Goal: Task Accomplishment & Management: Complete application form

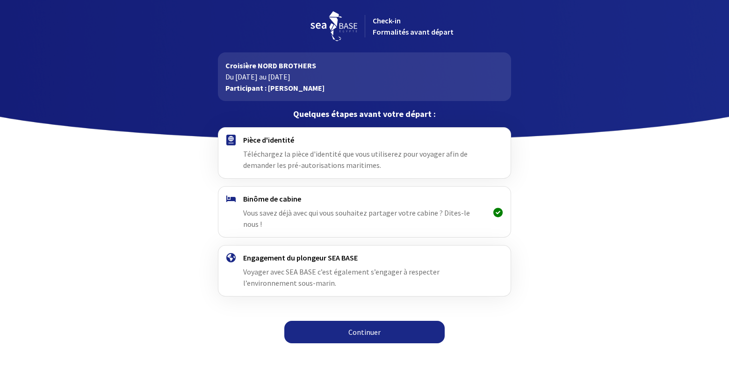
click at [303, 158] on span "Téléchargez la pièce d'identité que vous utiliserez pour voyager afin de demand…" at bounding box center [355, 159] width 224 height 21
click at [267, 145] on div "Pièce d'identité Téléchargez la pièce d'identité que vous utiliserez pour voyag…" at bounding box center [364, 153] width 243 height 36
click at [350, 321] on link "Continuer" at bounding box center [364, 332] width 160 height 22
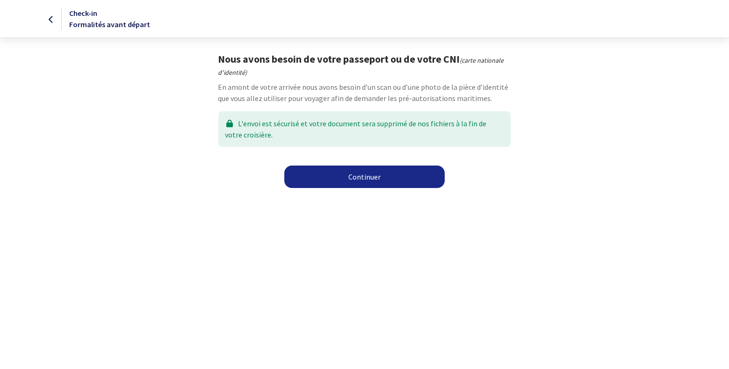
click at [340, 185] on link "Continuer" at bounding box center [364, 176] width 160 height 22
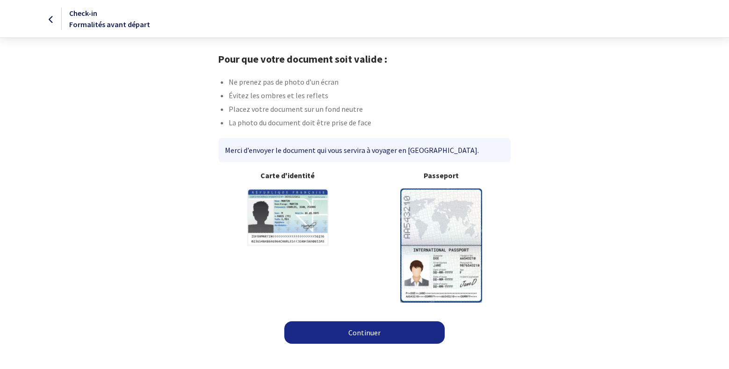
click at [428, 239] on img at bounding box center [441, 245] width 82 height 114
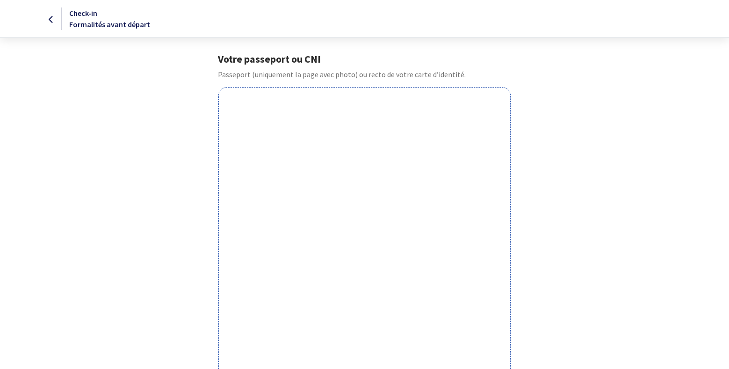
click at [564, 180] on div "Votre passeport ou CNI Passeport (uniquement la page avec photo) ou recto de vo…" at bounding box center [364, 308] width 528 height 511
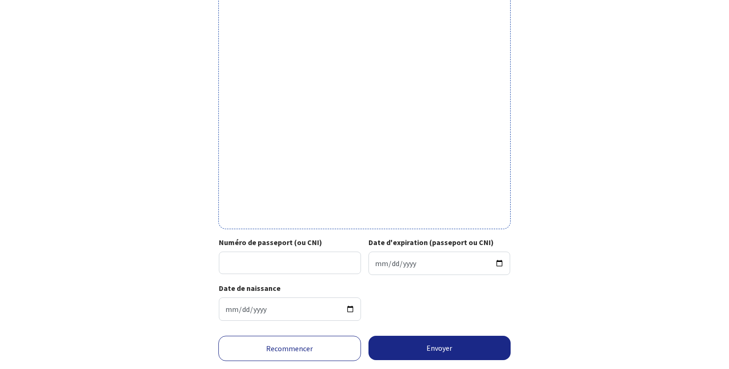
scroll to position [260, 0]
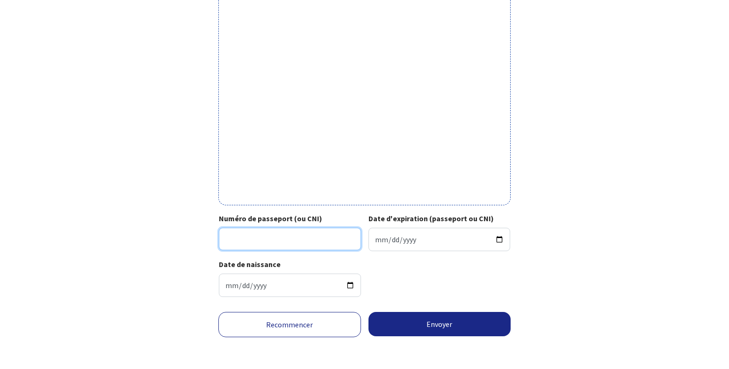
click at [329, 243] on input "Numéro de passeport (ou CNI)" at bounding box center [290, 239] width 142 height 22
type input "25FA44152"
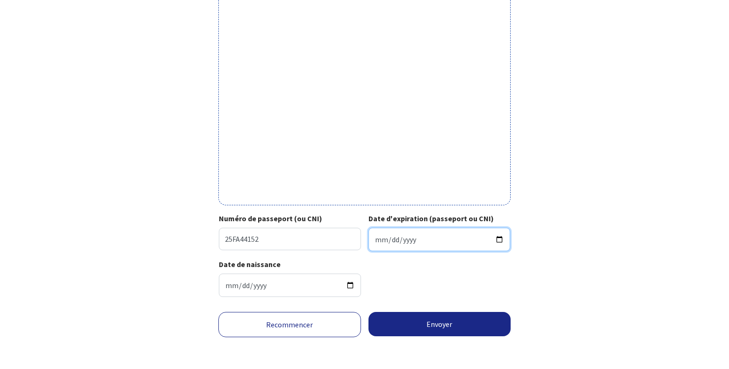
click at [403, 243] on input "Date d'expiration (passeport ou CNI)" at bounding box center [439, 239] width 142 height 23
click at [372, 242] on input "Date d'expiration (passeport ou CNI)" at bounding box center [439, 239] width 142 height 23
type input "2035-08-13"
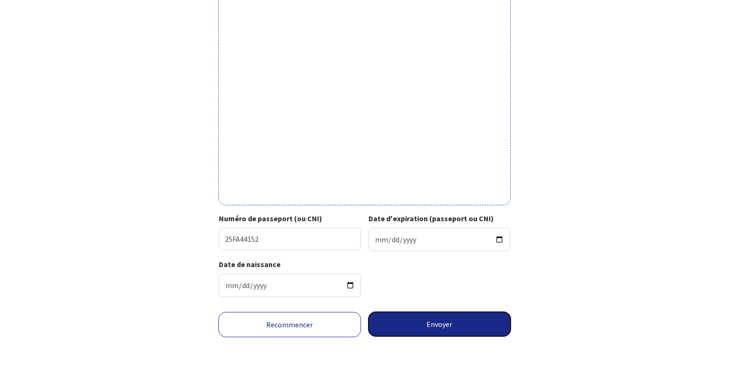
click at [420, 327] on button "Envoyer" at bounding box center [439, 324] width 143 height 24
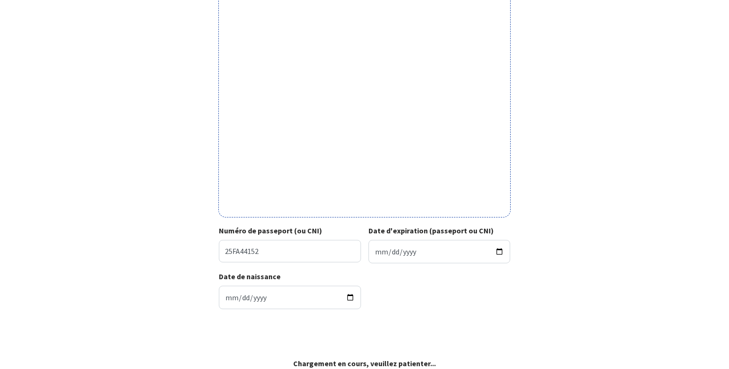
scroll to position [246, 0]
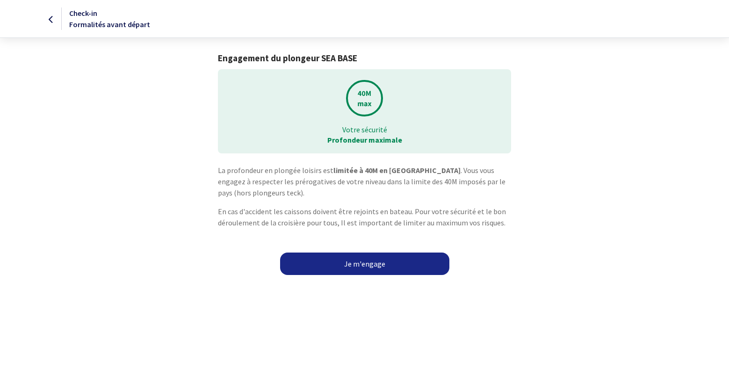
click at [364, 265] on link "Je m'engage" at bounding box center [364, 263] width 169 height 22
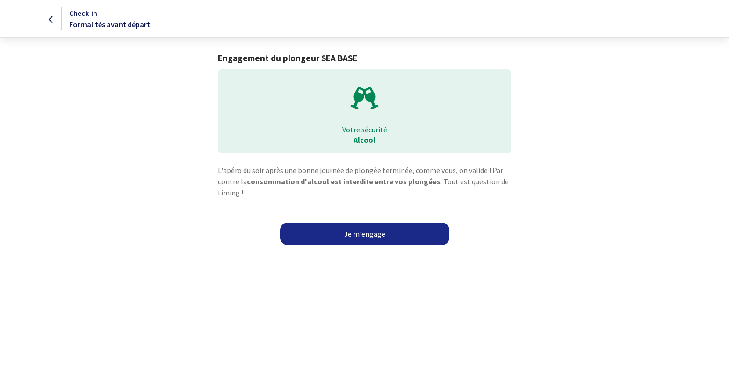
click at [361, 238] on link "Je m'engage" at bounding box center [364, 233] width 169 height 22
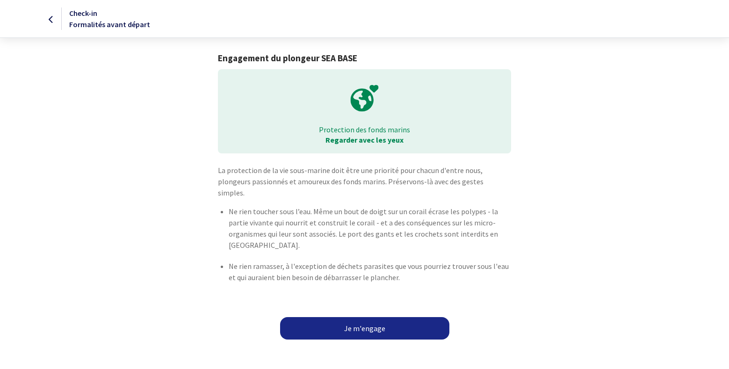
click at [353, 319] on link "Je m'engage" at bounding box center [364, 328] width 169 height 22
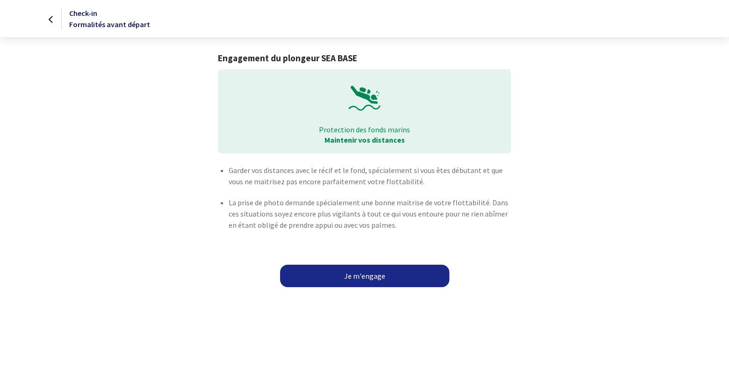
click at [347, 267] on link "Je m'engage" at bounding box center [364, 276] width 169 height 22
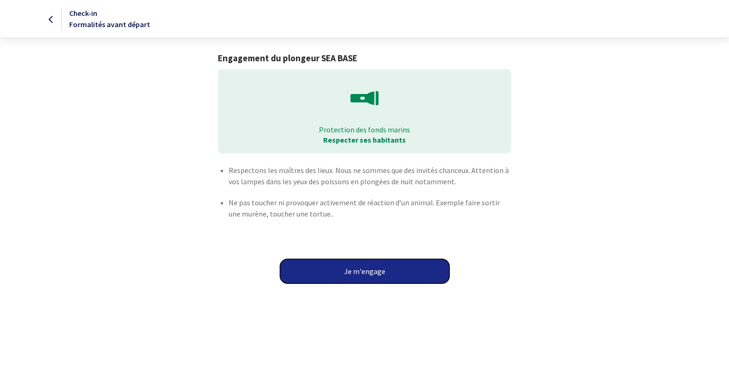
click at [347, 267] on button "Je m'engage" at bounding box center [364, 271] width 169 height 24
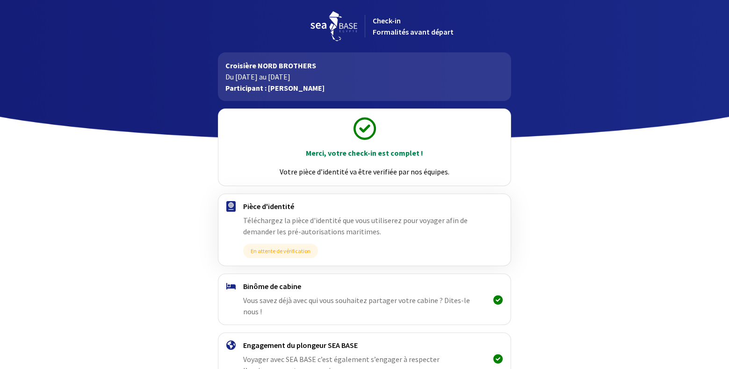
click at [354, 307] on div "Binôme de cabine Vous savez déjà avec qui vous souhaitez partager votre cabine …" at bounding box center [364, 299] width 306 height 50
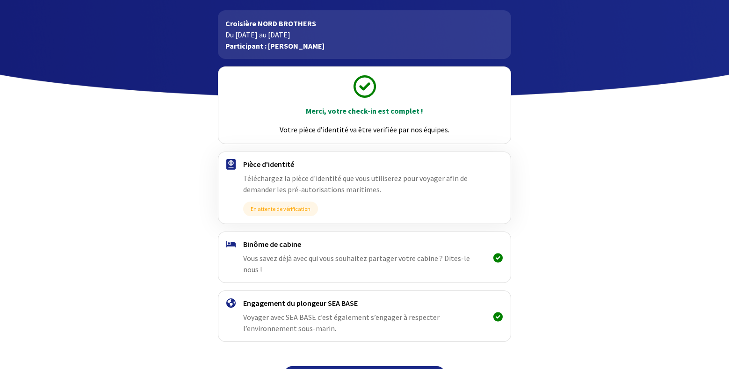
scroll to position [56, 0]
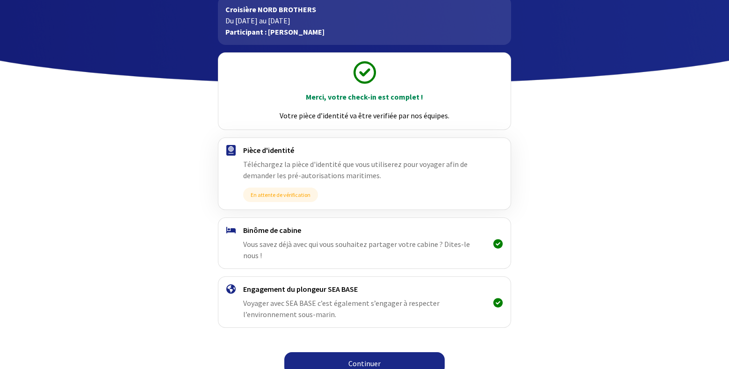
click at [364, 352] on link "Continuer" at bounding box center [364, 363] width 160 height 22
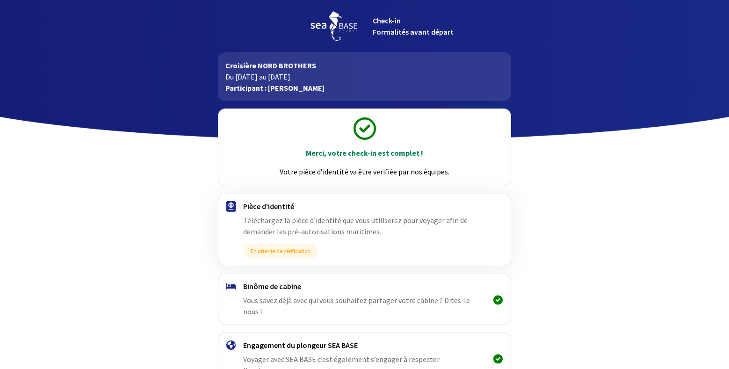
scroll to position [56, 0]
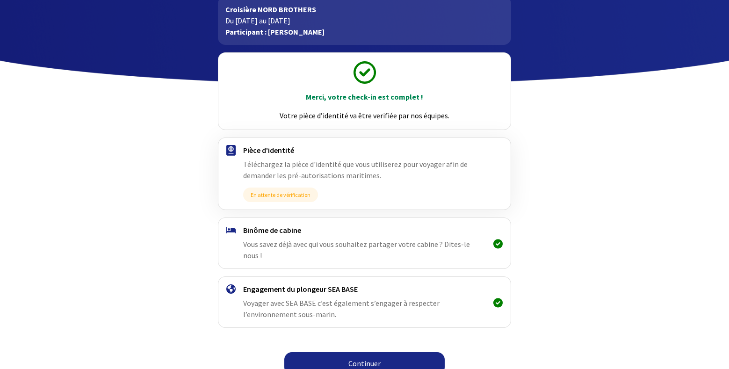
click at [361, 352] on link "Continuer" at bounding box center [364, 363] width 160 height 22
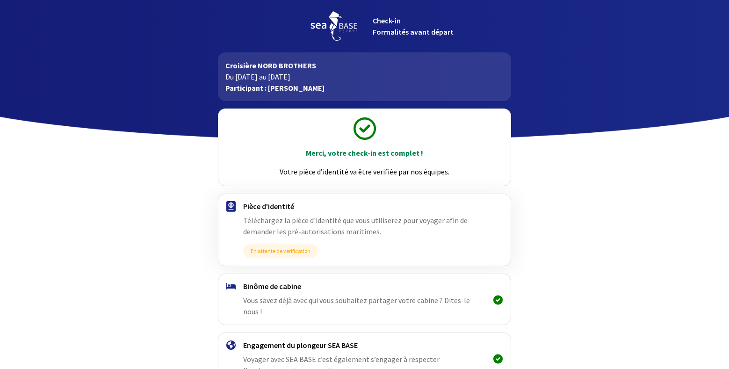
scroll to position [56, 0]
